Goal: Find specific page/section: Find specific page/section

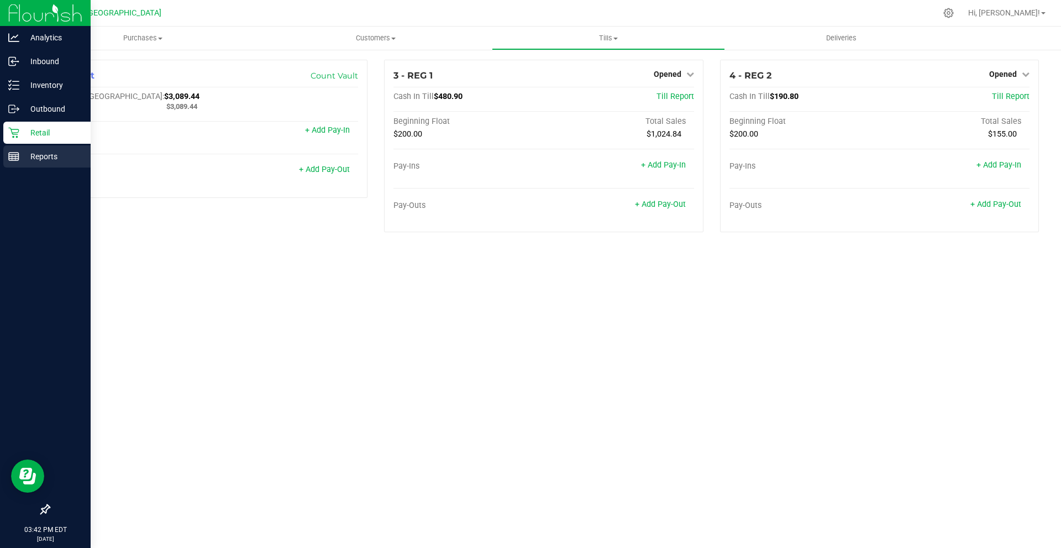
click at [49, 161] on p "Reports" at bounding box center [52, 156] width 66 height 13
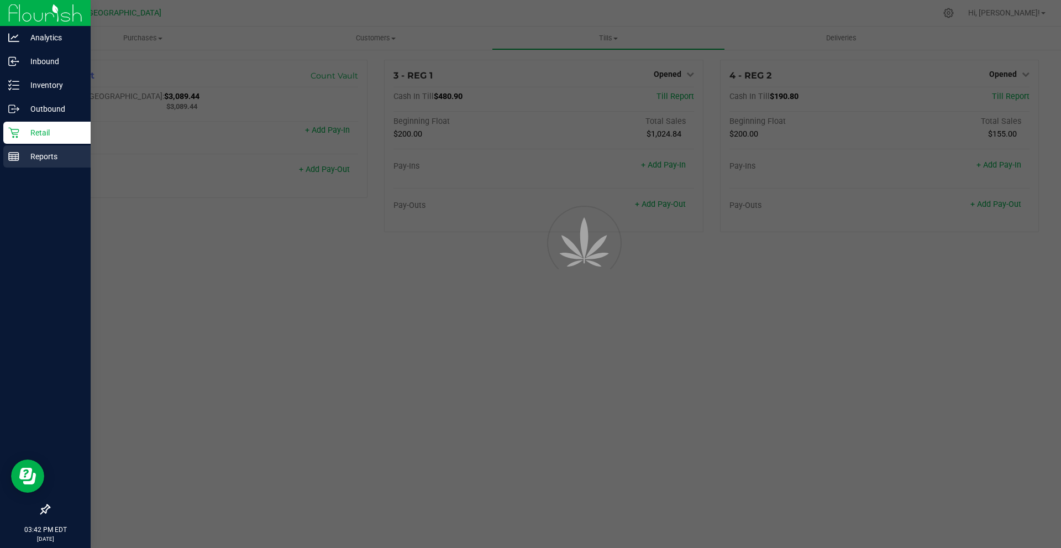
click at [49, 161] on p "Reports" at bounding box center [52, 156] width 66 height 13
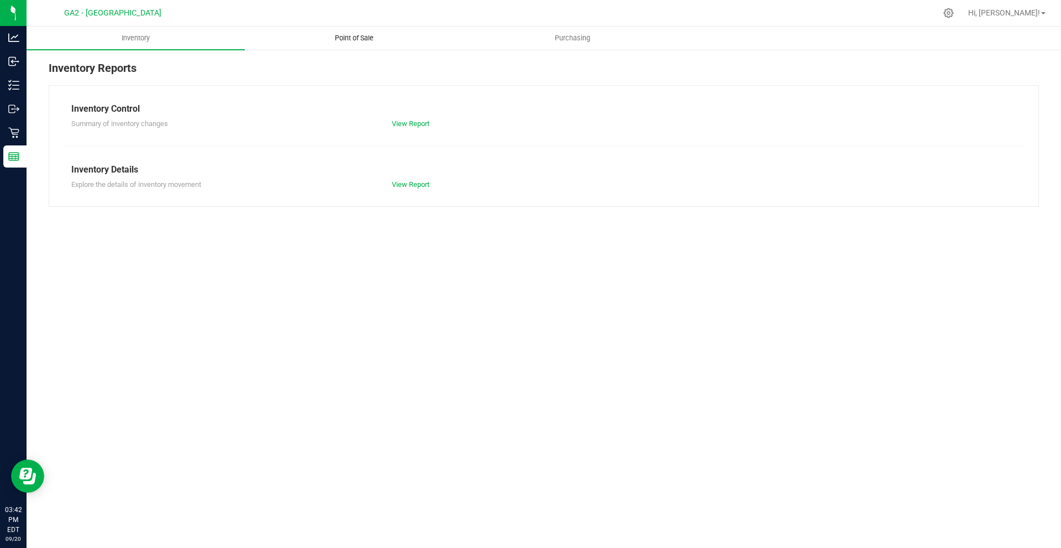
click at [409, 40] on uib-tab-heading "Point of Sale" at bounding box center [353, 38] width 217 height 22
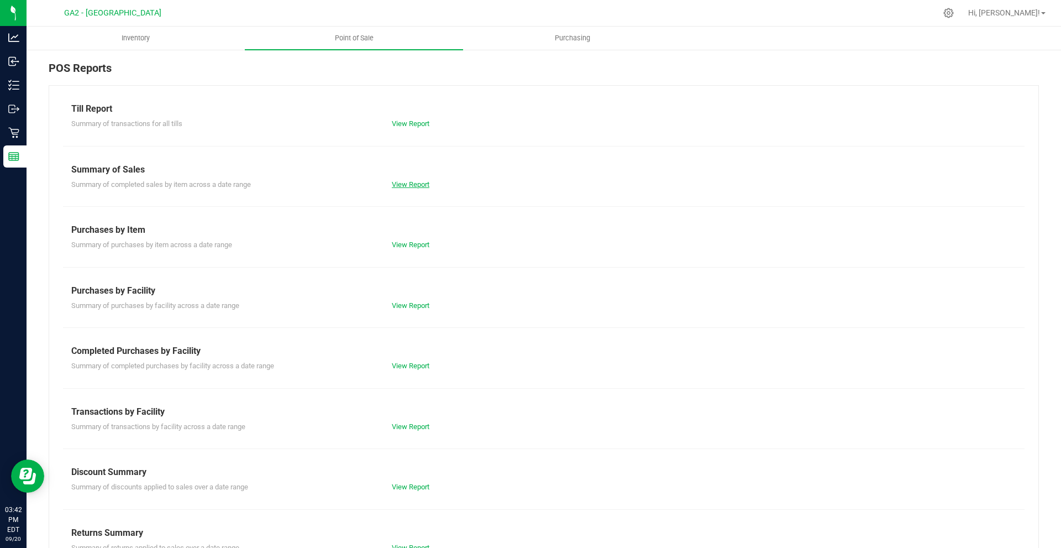
click at [423, 182] on link "View Report" at bounding box center [411, 184] width 38 height 8
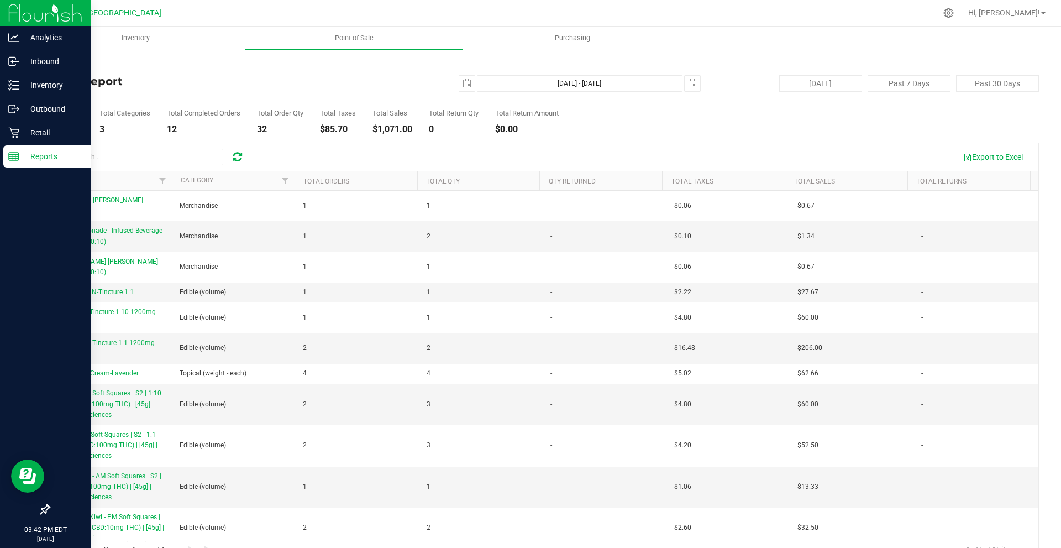
click at [59, 163] on div "Reports" at bounding box center [46, 156] width 87 height 22
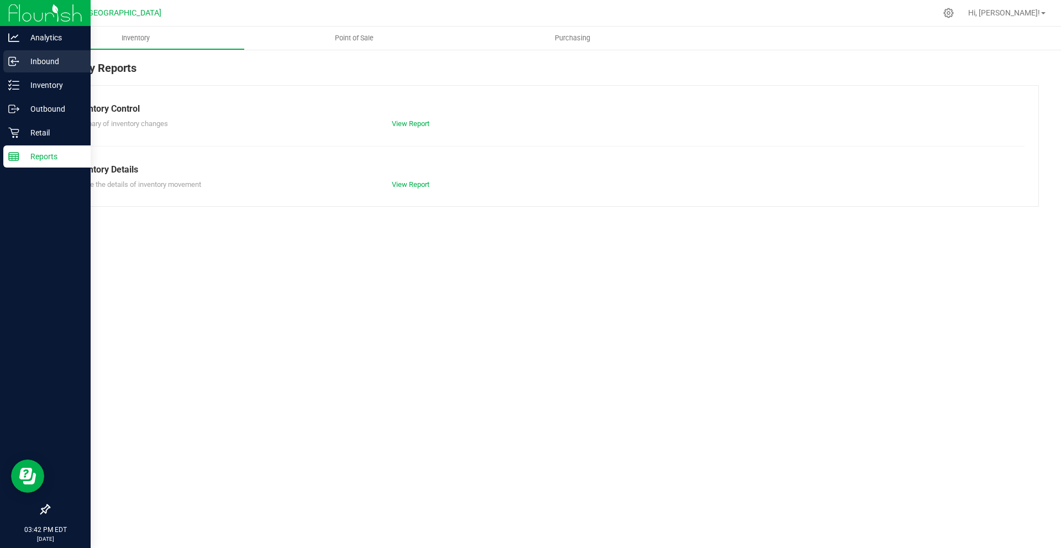
click at [41, 61] on p "Inbound" at bounding box center [52, 61] width 66 height 13
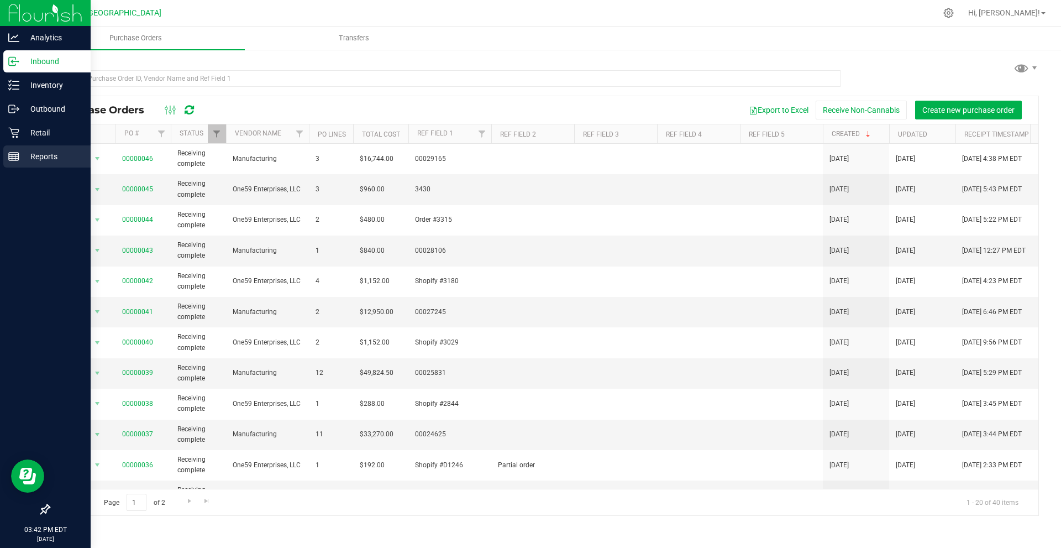
click at [10, 155] on line at bounding box center [14, 155] width 10 height 0
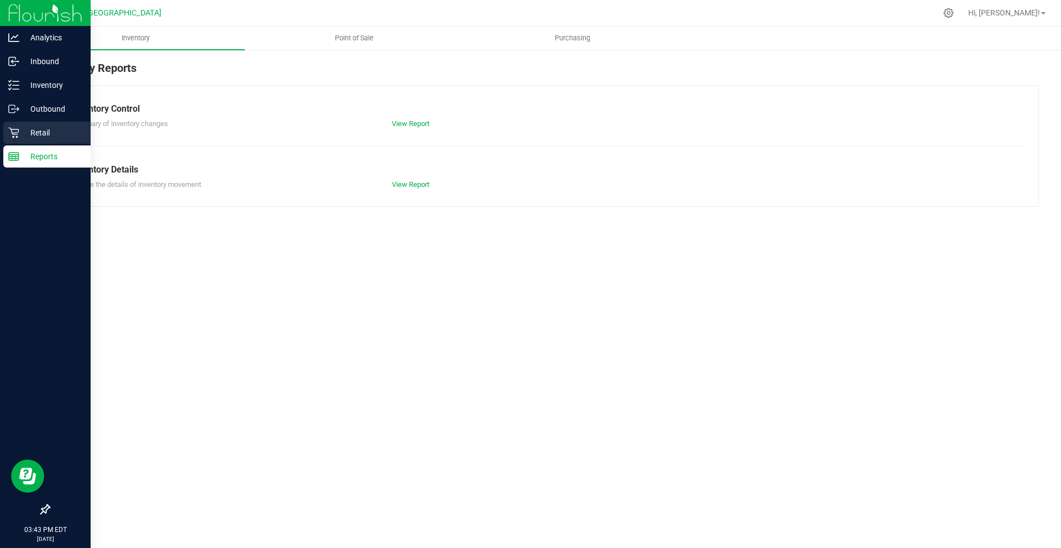
click at [3, 139] on link "Retail" at bounding box center [45, 134] width 91 height 24
